Goal: Transaction & Acquisition: Subscribe to service/newsletter

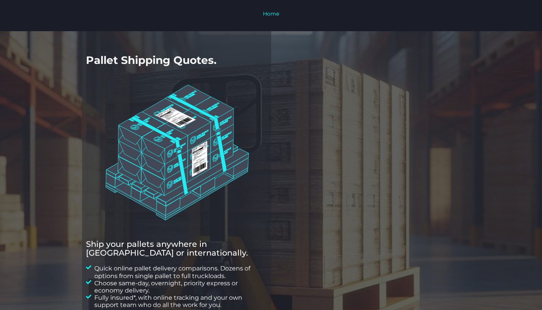
click at [489, 184] on div at bounding box center [271, 202] width 542 height 342
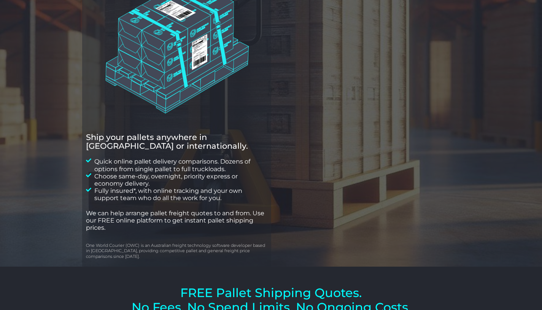
scroll to position [113, 0]
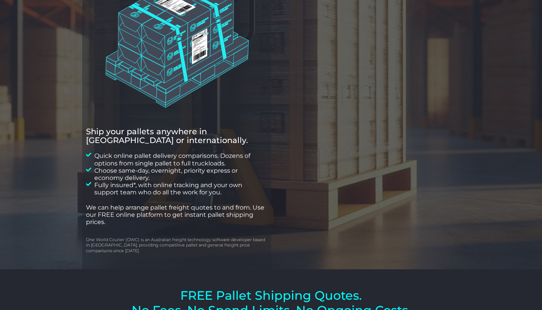
click at [497, 113] on div at bounding box center [271, 94] width 542 height 351
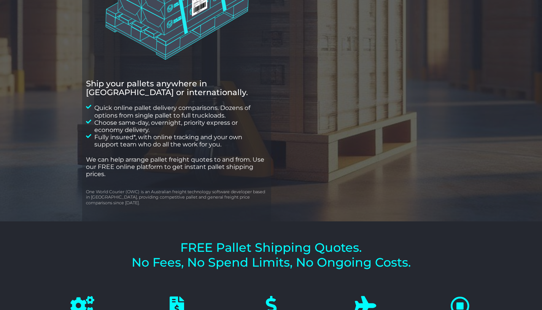
scroll to position [156, 0]
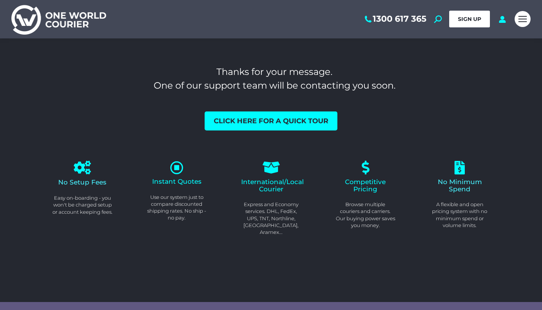
click at [464, 24] on link "SIGN UP" at bounding box center [469, 19] width 41 height 17
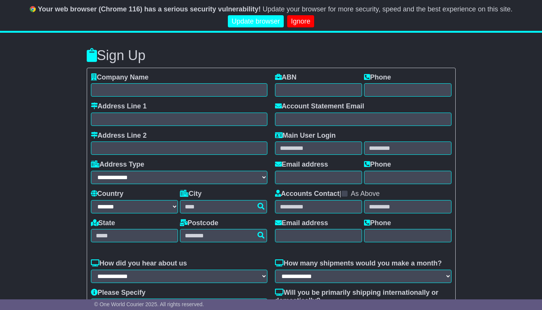
select select "**"
click at [305, 20] on link "Ignore" at bounding box center [300, 21] width 27 height 13
